Goal: Find specific page/section

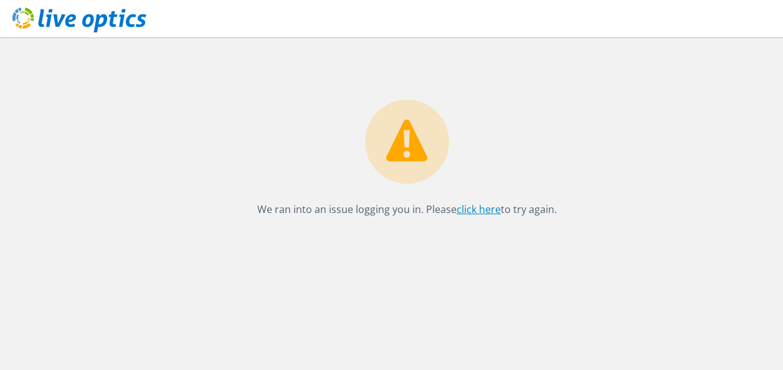
click at [473, 209] on link "click here" at bounding box center [478, 209] width 44 height 14
